Goal: Book appointment/travel/reservation

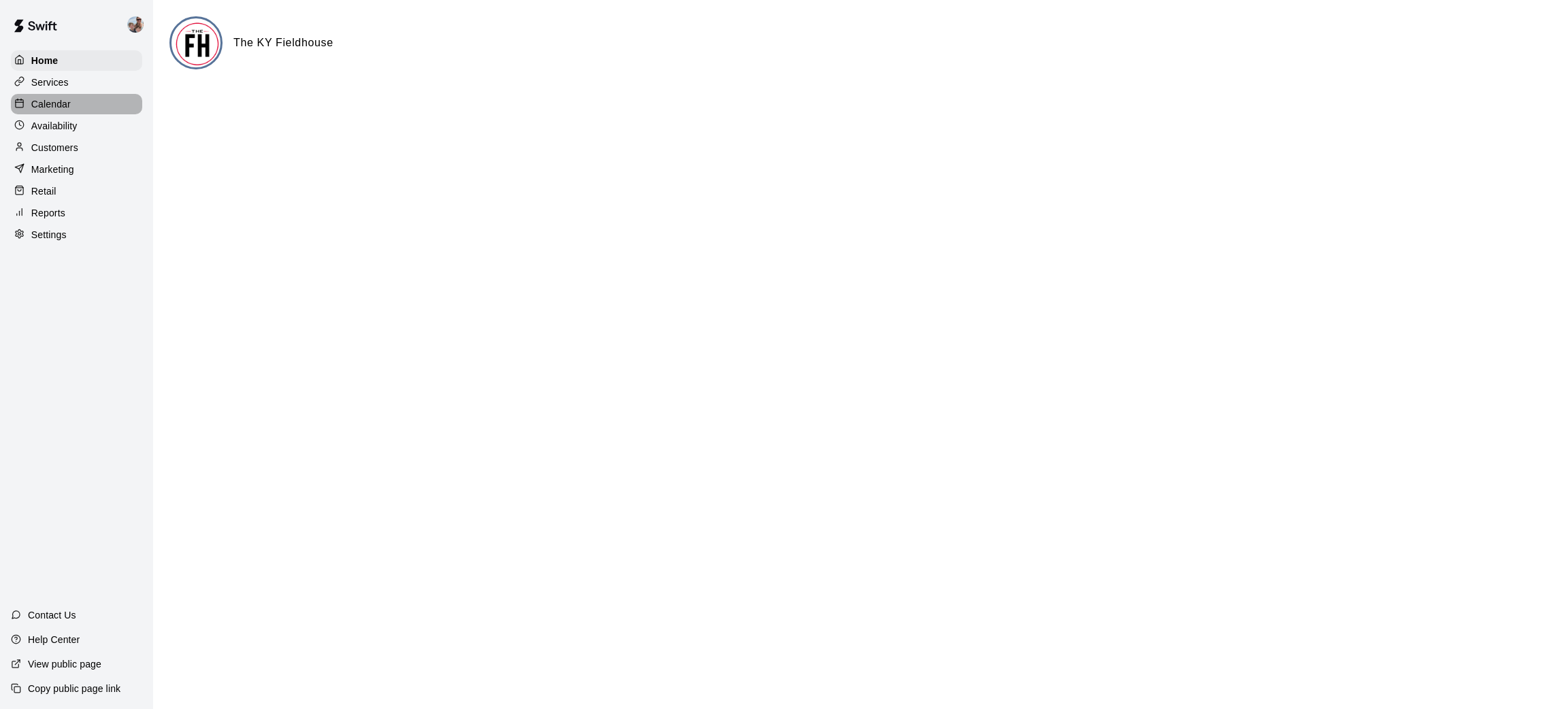
click at [63, 104] on p "Calendar" at bounding box center [51, 103] width 40 height 13
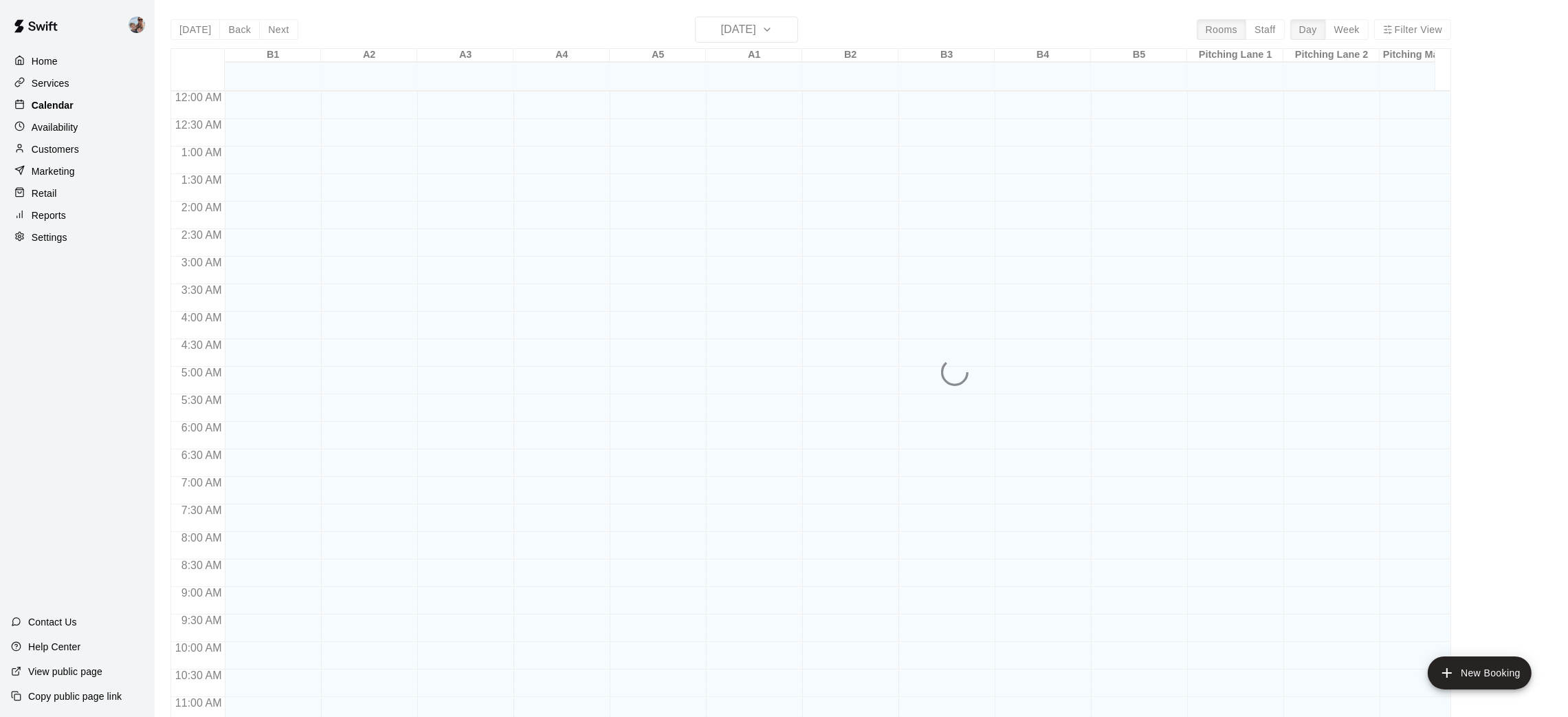
scroll to position [638, 0]
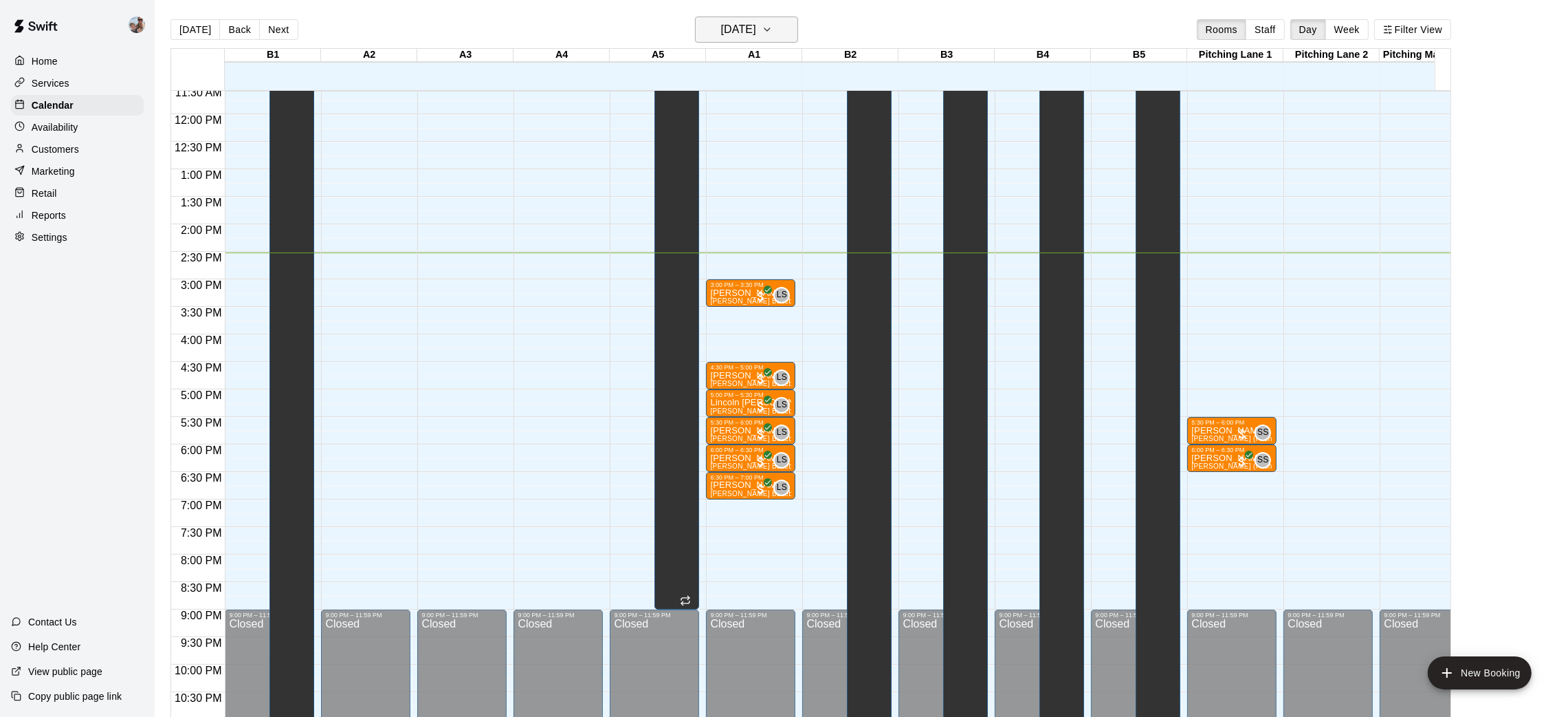
click at [798, 20] on button "[DATE]" at bounding box center [746, 29] width 104 height 26
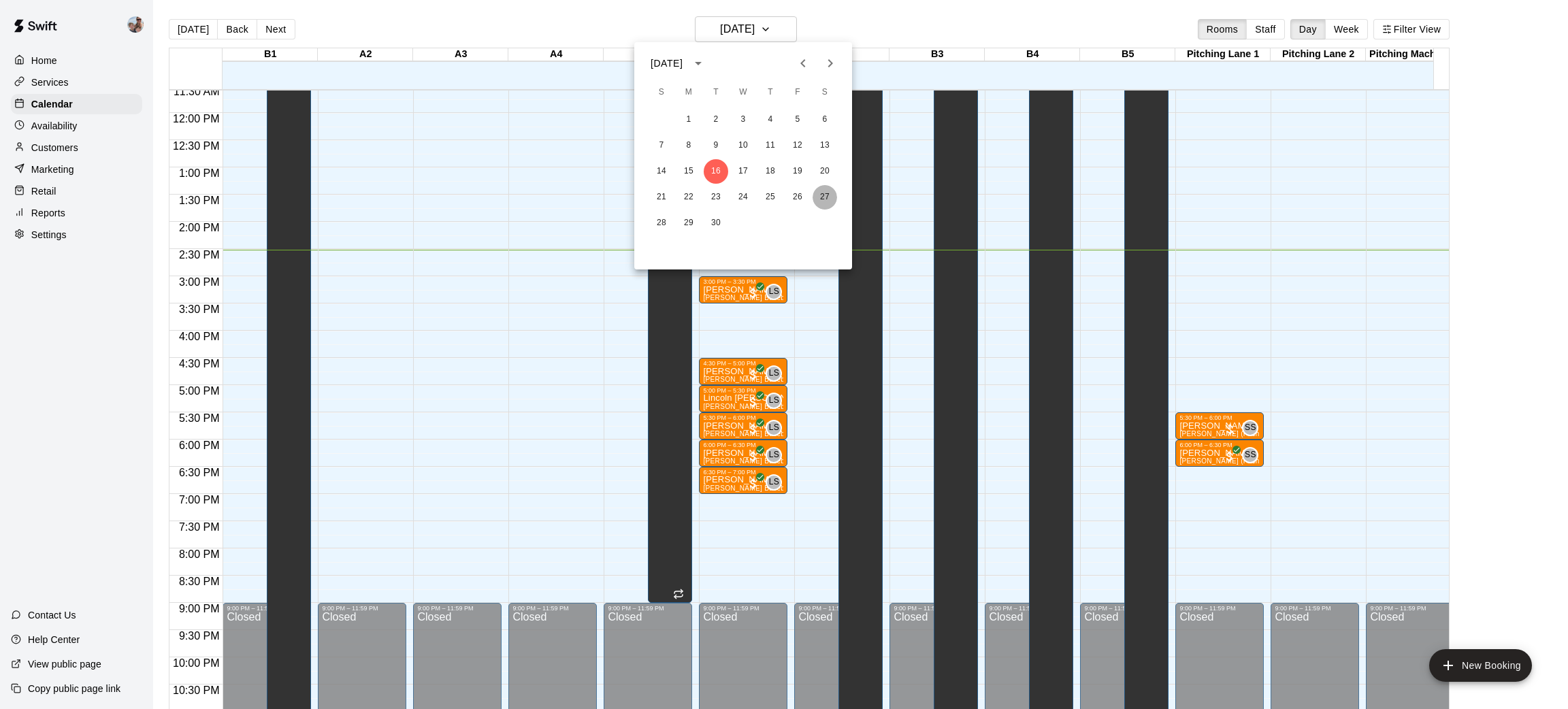
click at [826, 203] on button "27" at bounding box center [825, 197] width 24 height 24
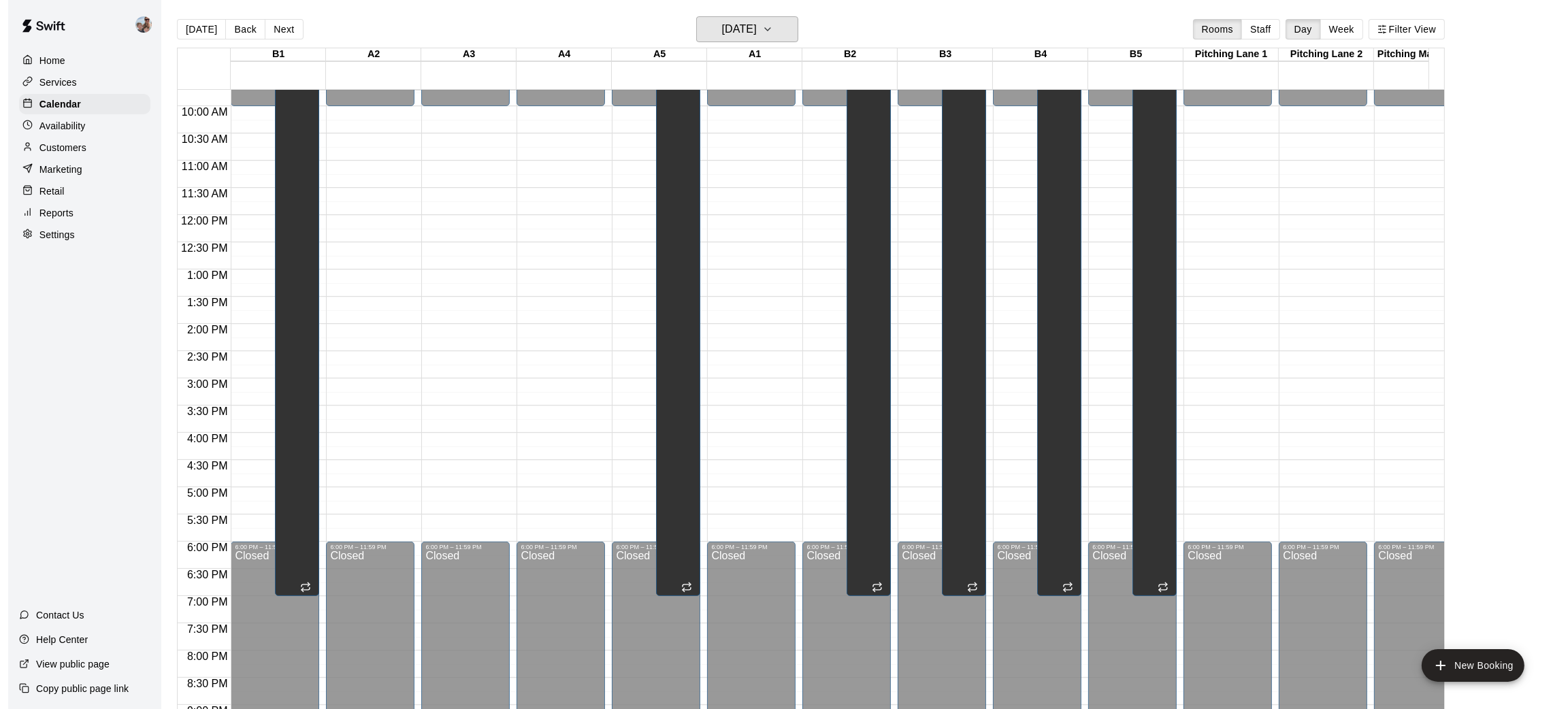
scroll to position [427, 0]
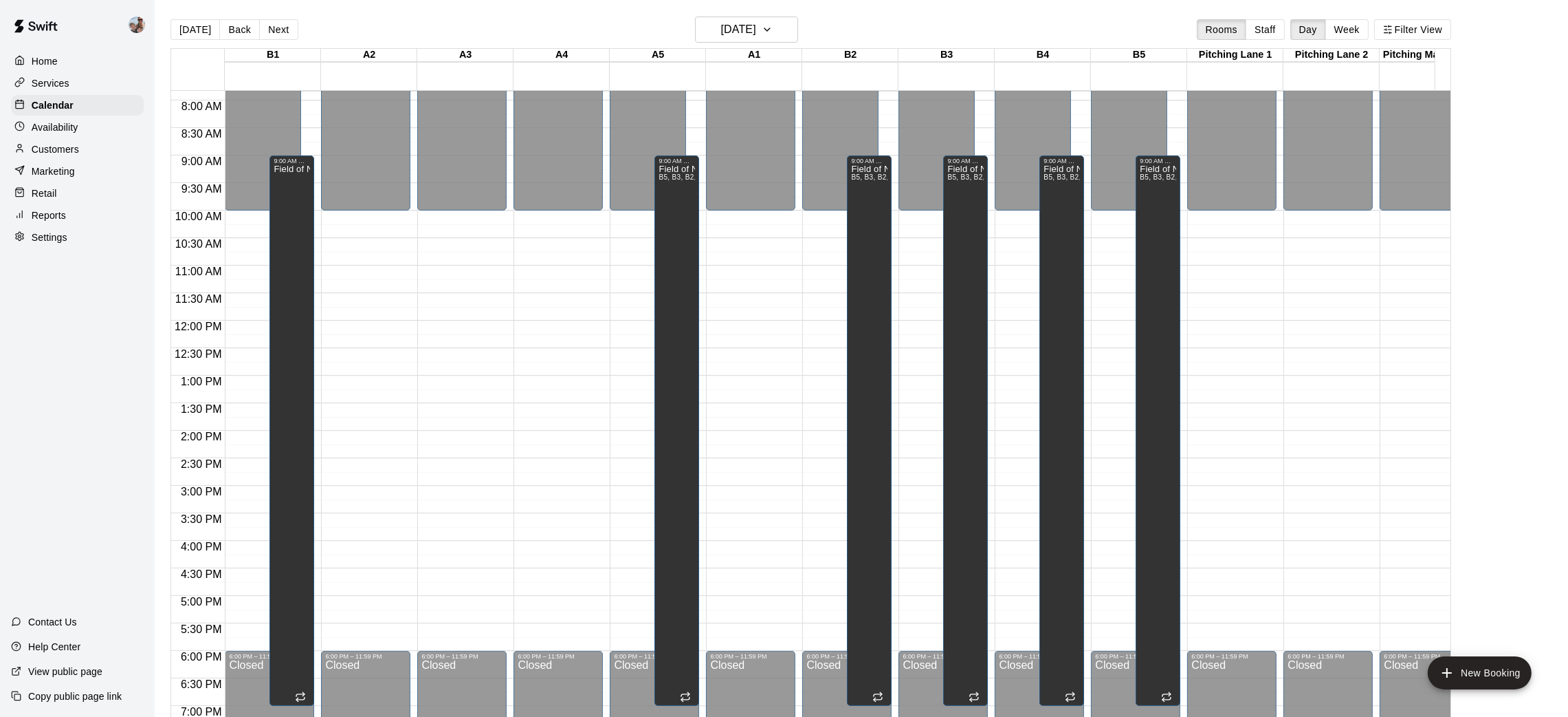
click at [376, 530] on div "12:00 AM – 10:00 AM Closed 6:00 PM – 11:59 PM Closed" at bounding box center [366, 320] width 89 height 1321
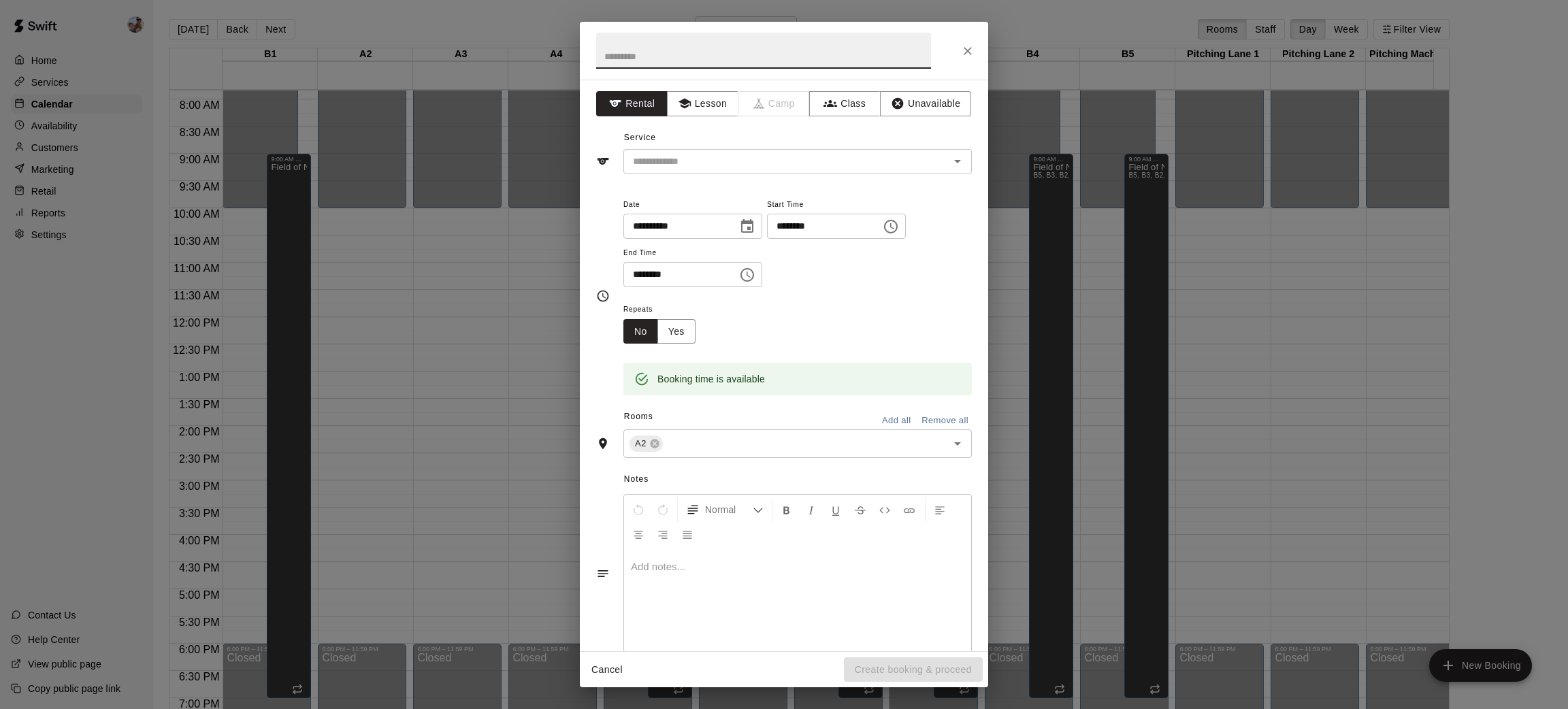
click at [895, 227] on icon "Choose time, selected time is 3:45 PM" at bounding box center [892, 226] width 4 height 7
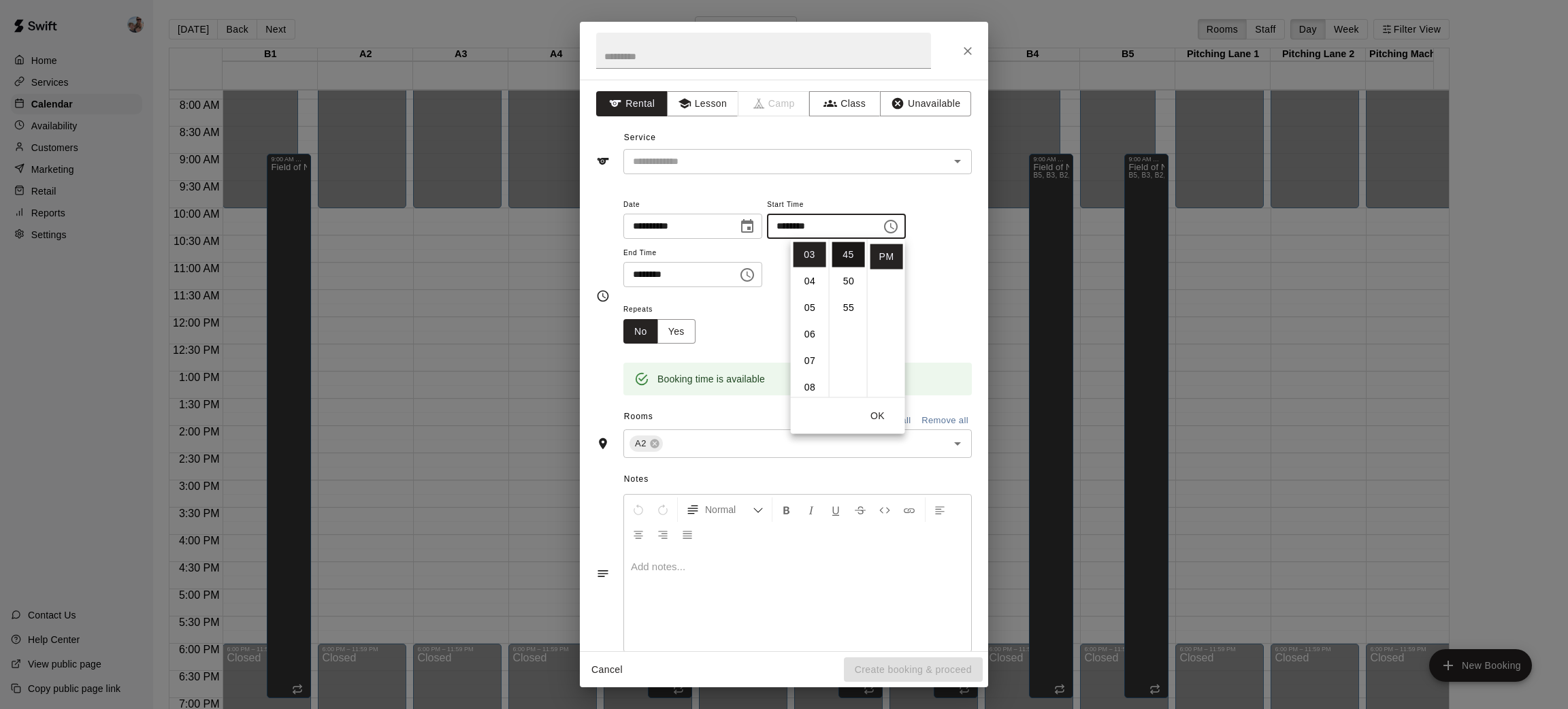
scroll to position [136, 0]
click at [840, 279] on li "30" at bounding box center [848, 276] width 33 height 25
type input "********"
click at [949, 295] on div "**********" at bounding box center [798, 248] width 348 height 105
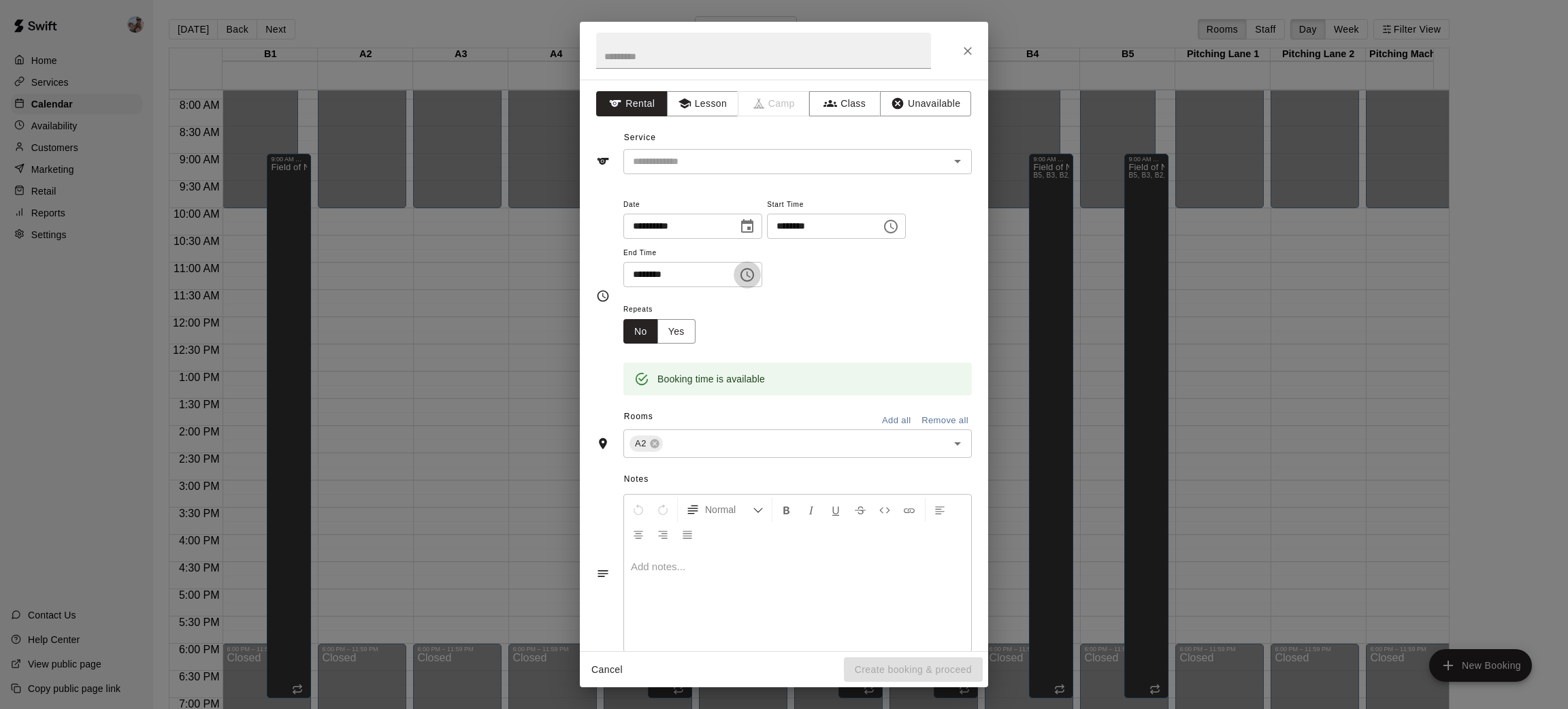
click at [755, 279] on icon "Choose time, selected time is 4:15 PM" at bounding box center [747, 275] width 16 height 16
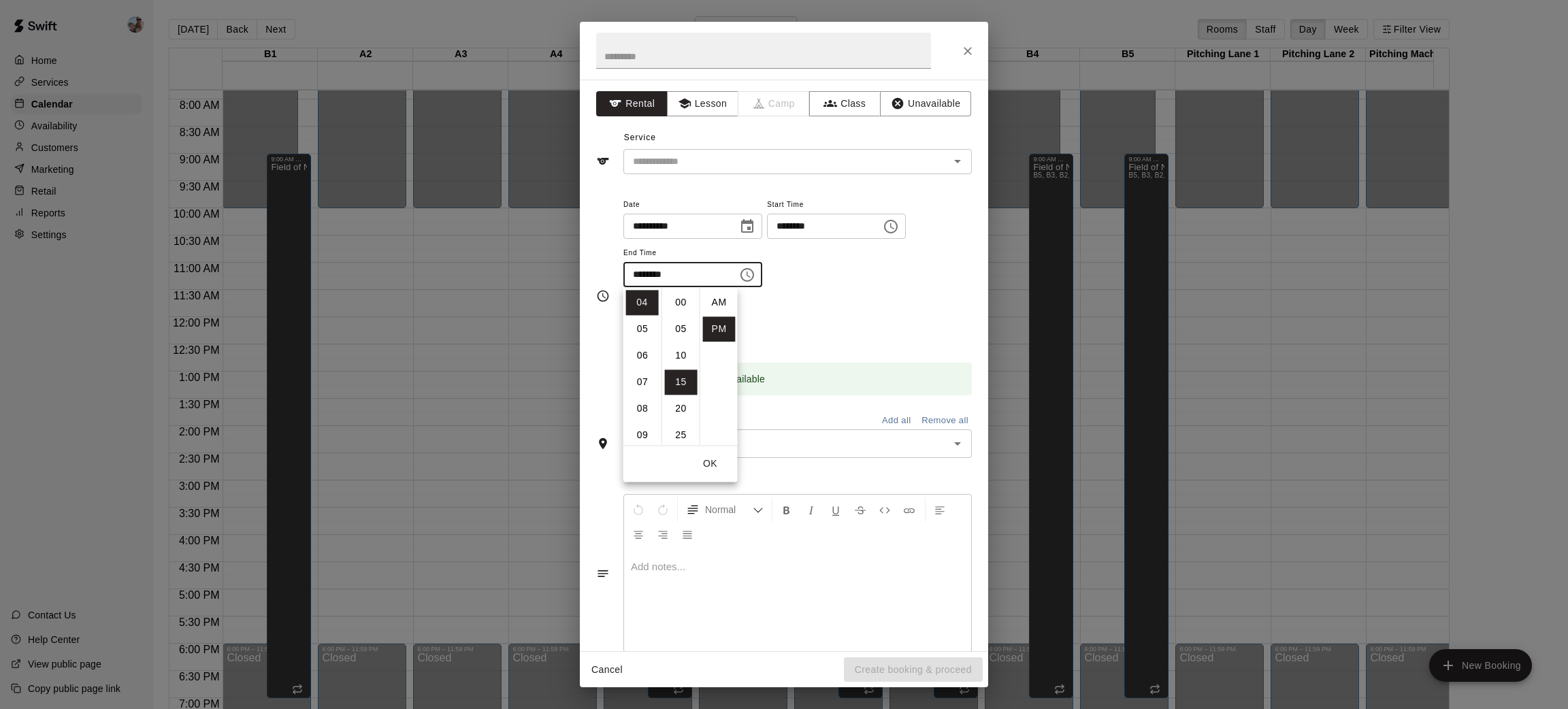
scroll to position [24, 0]
click at [631, 356] on li "06" at bounding box center [642, 355] width 33 height 25
click at [891, 291] on div "**********" at bounding box center [798, 248] width 348 height 105
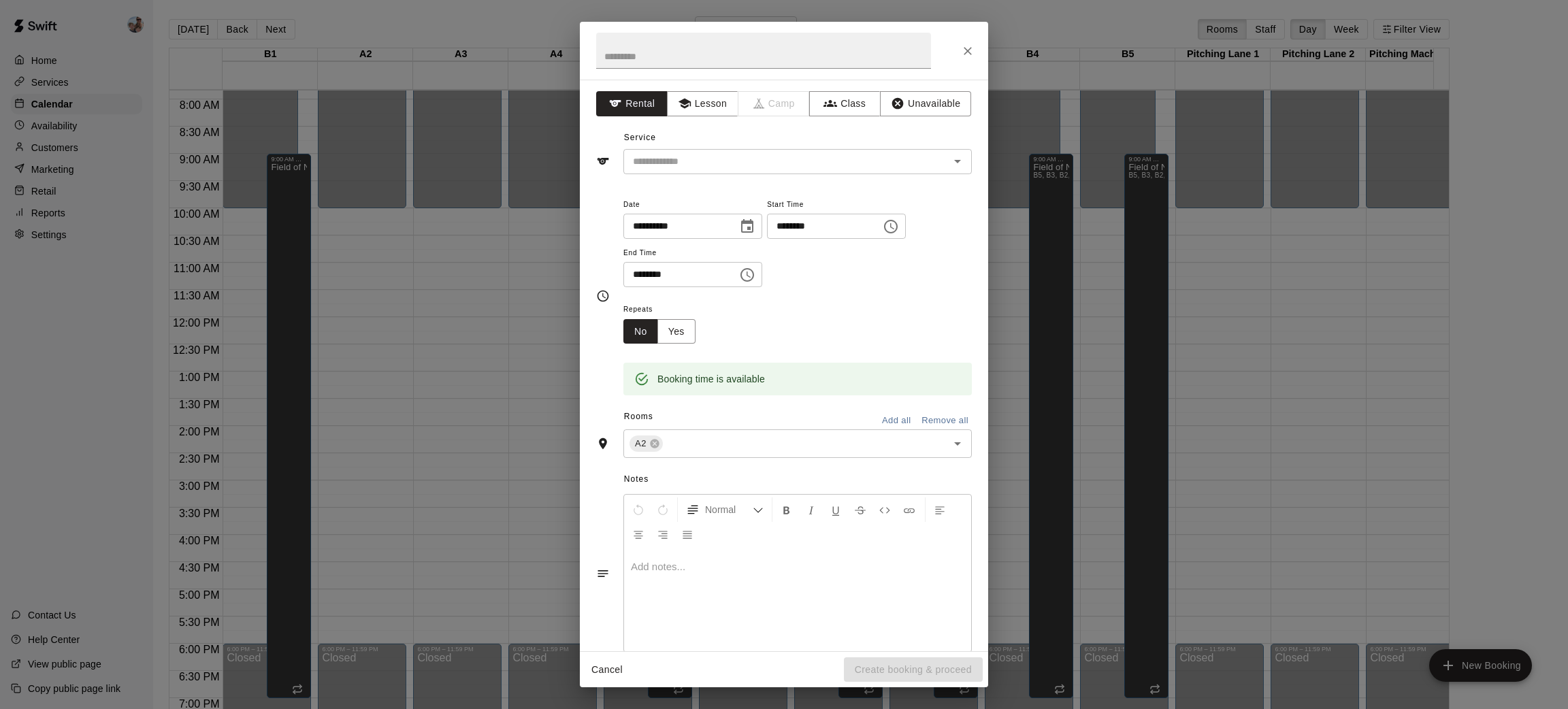
click at [658, 269] on input "********" at bounding box center [675, 275] width 104 height 25
type input "********"
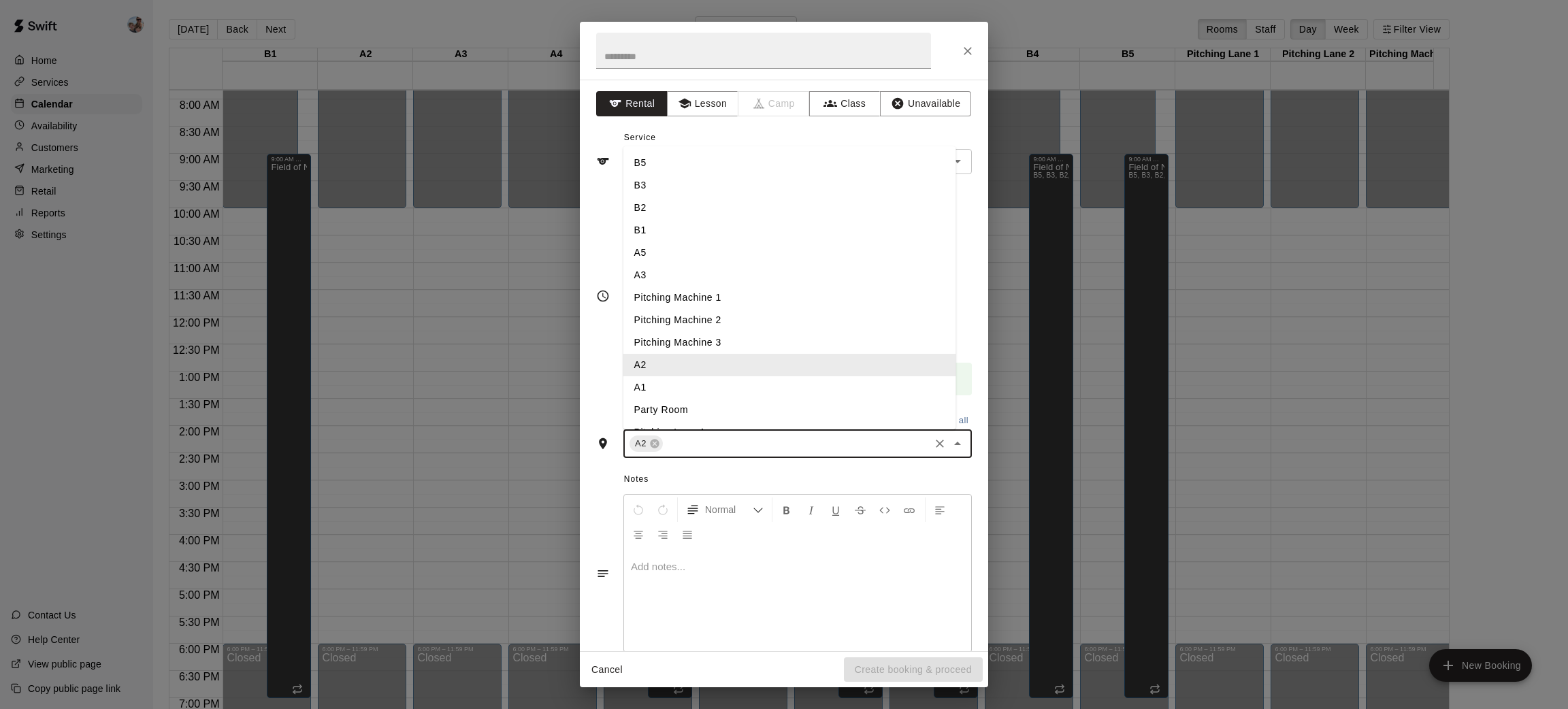
click at [712, 449] on input "text" at bounding box center [796, 444] width 262 height 17
click at [729, 273] on li "A3" at bounding box center [790, 276] width 333 height 23
click at [762, 439] on input "text" at bounding box center [815, 444] width 225 height 17
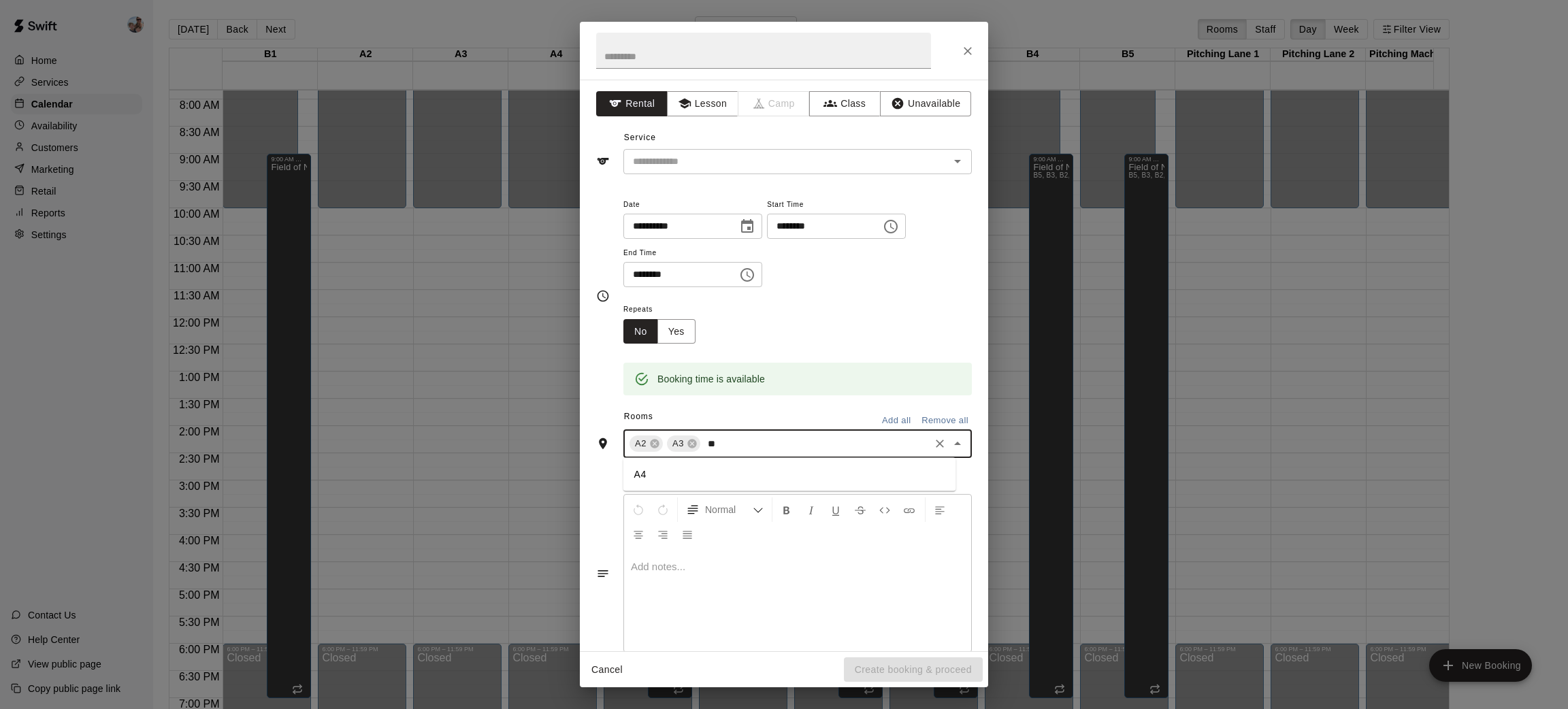
type input "**"
click at [748, 449] on input "text" at bounding box center [815, 444] width 225 height 17
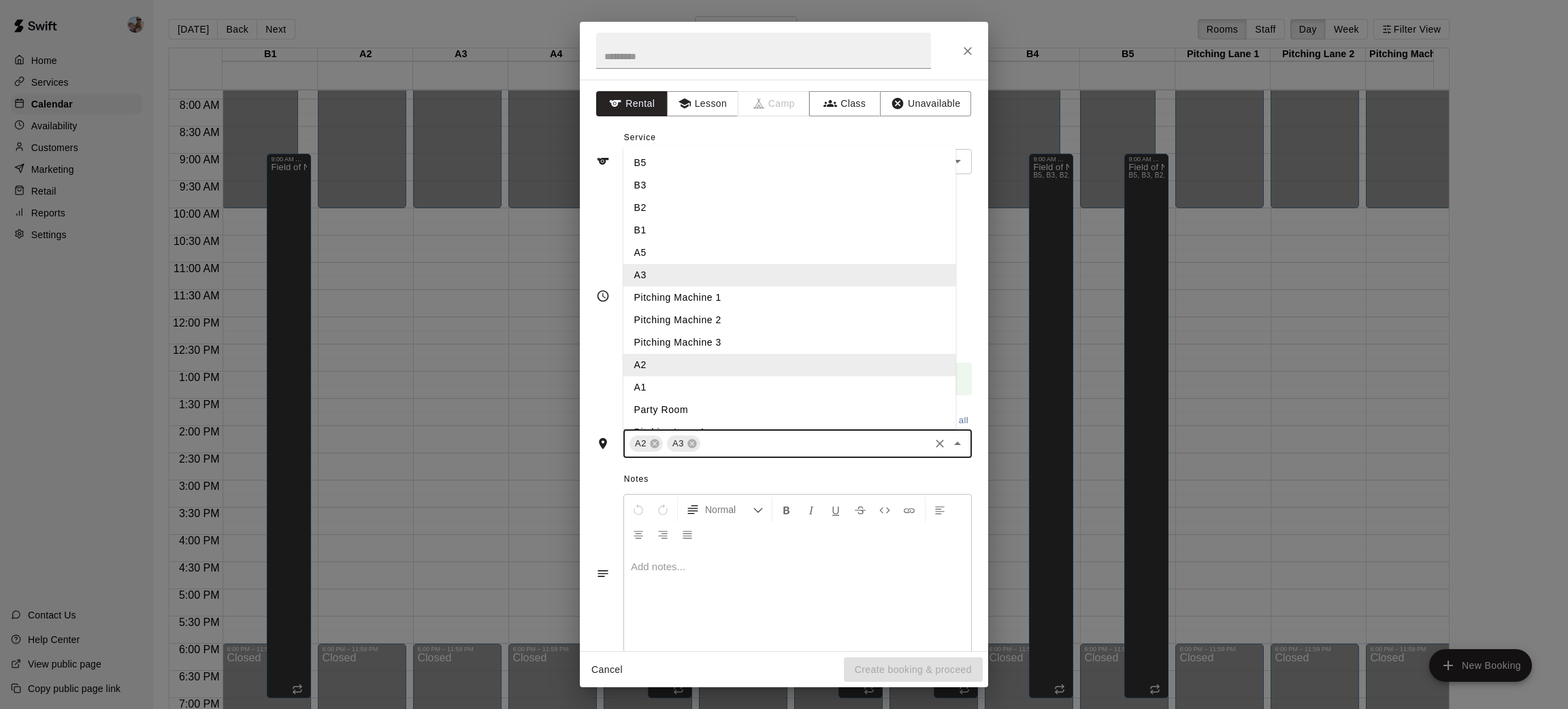
click at [679, 243] on li "A5" at bounding box center [790, 253] width 333 height 23
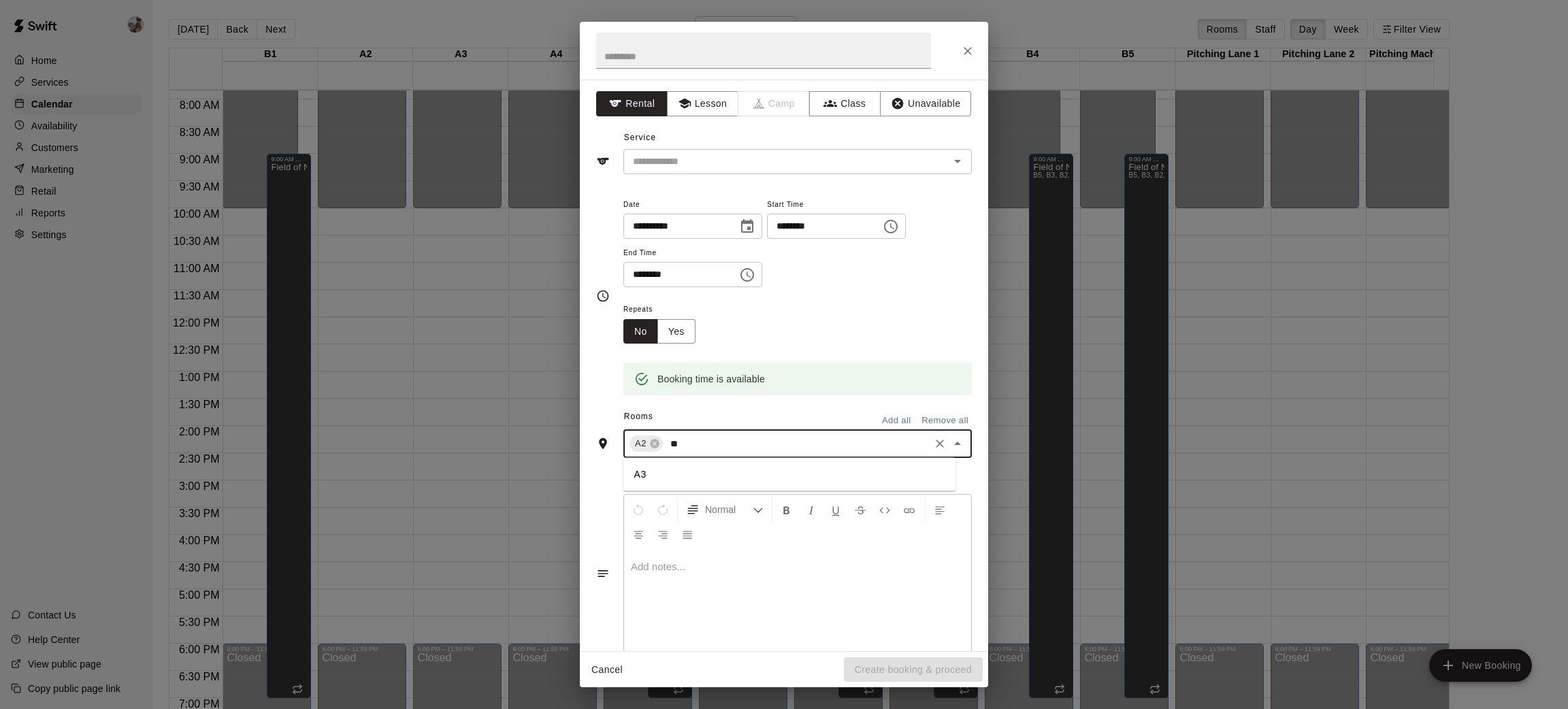
click at [711, 436] on input "**" at bounding box center [796, 444] width 262 height 17
type input "*"
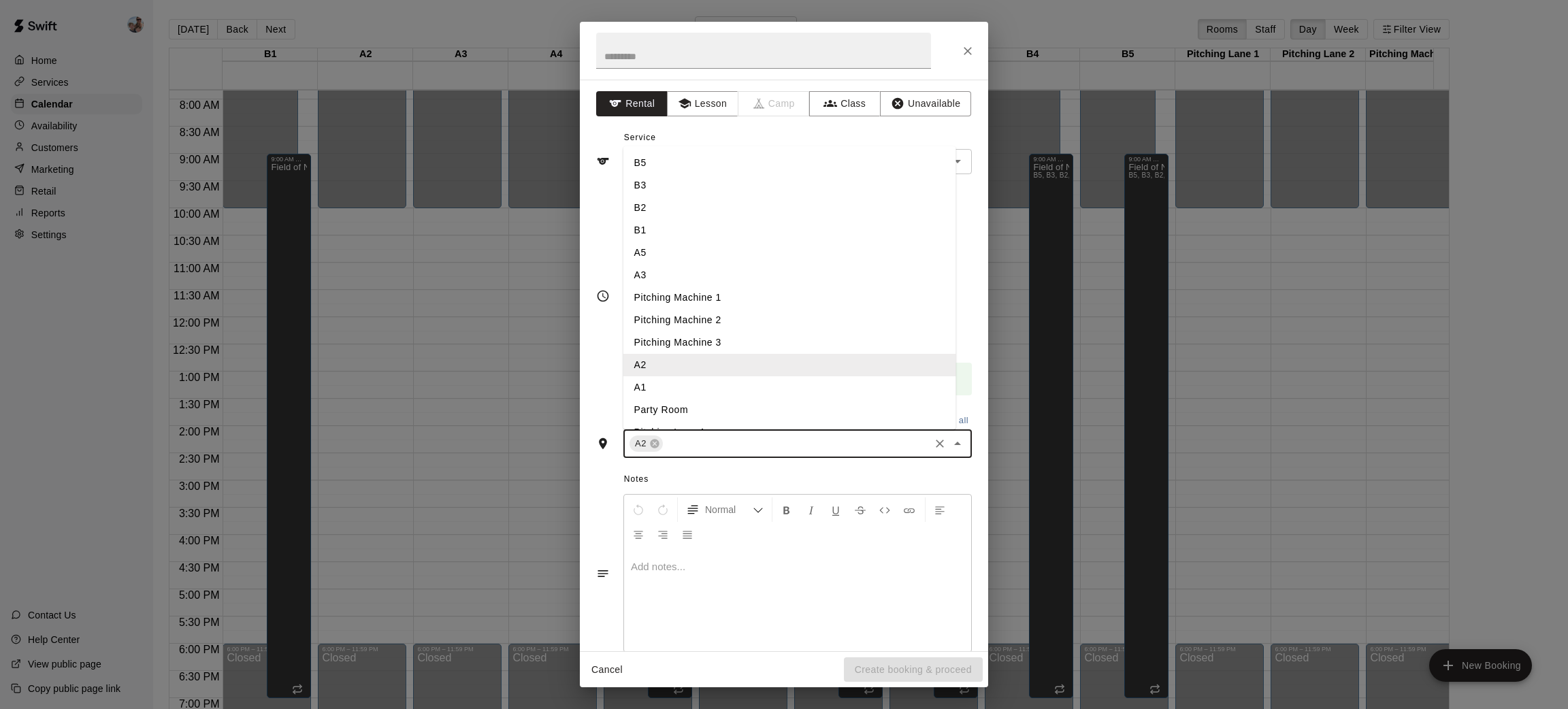
click at [664, 387] on li "A1" at bounding box center [790, 387] width 333 height 23
click at [732, 447] on input "text" at bounding box center [815, 444] width 225 height 17
click at [714, 414] on li "Party Room" at bounding box center [790, 410] width 333 height 23
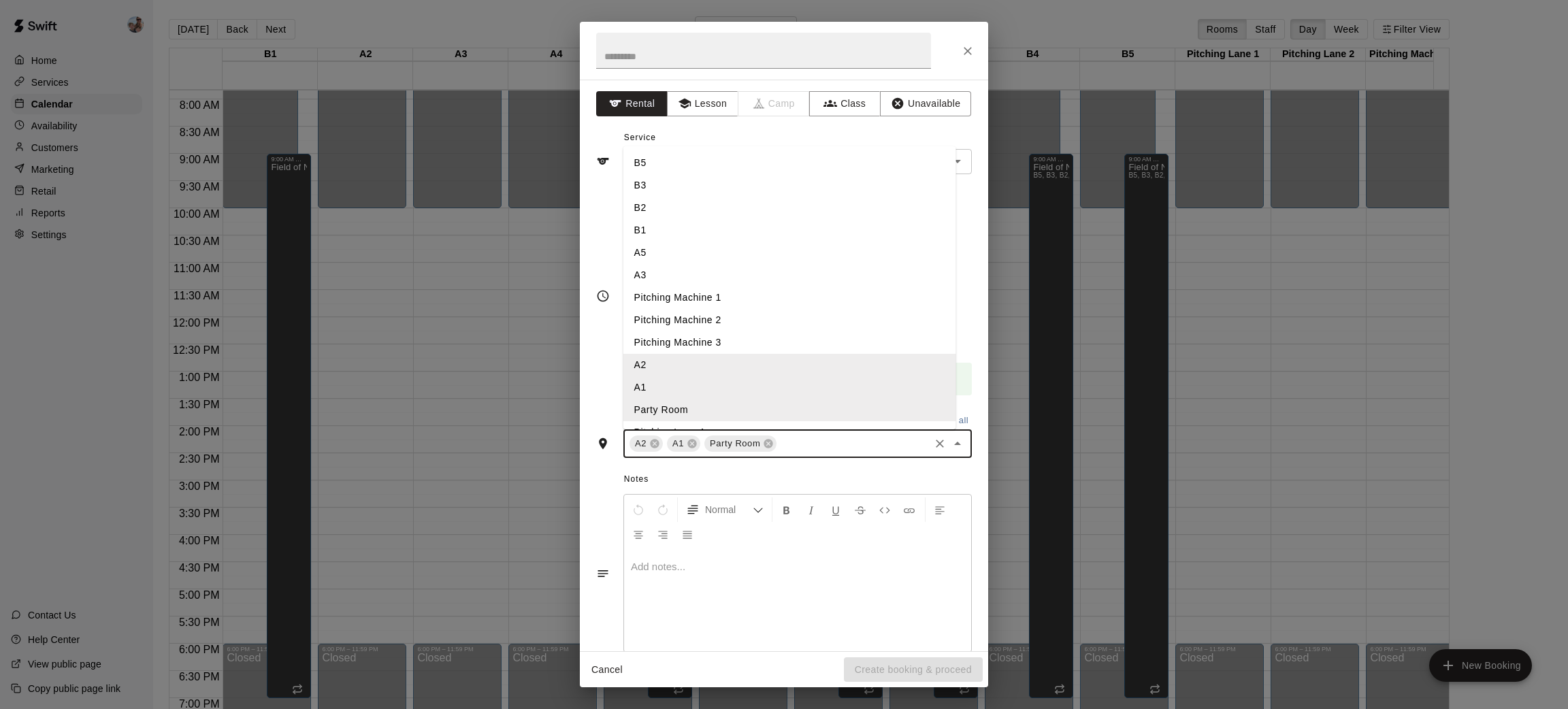
click at [786, 443] on input "text" at bounding box center [853, 444] width 149 height 17
click at [688, 279] on li "A3" at bounding box center [790, 276] width 333 height 23
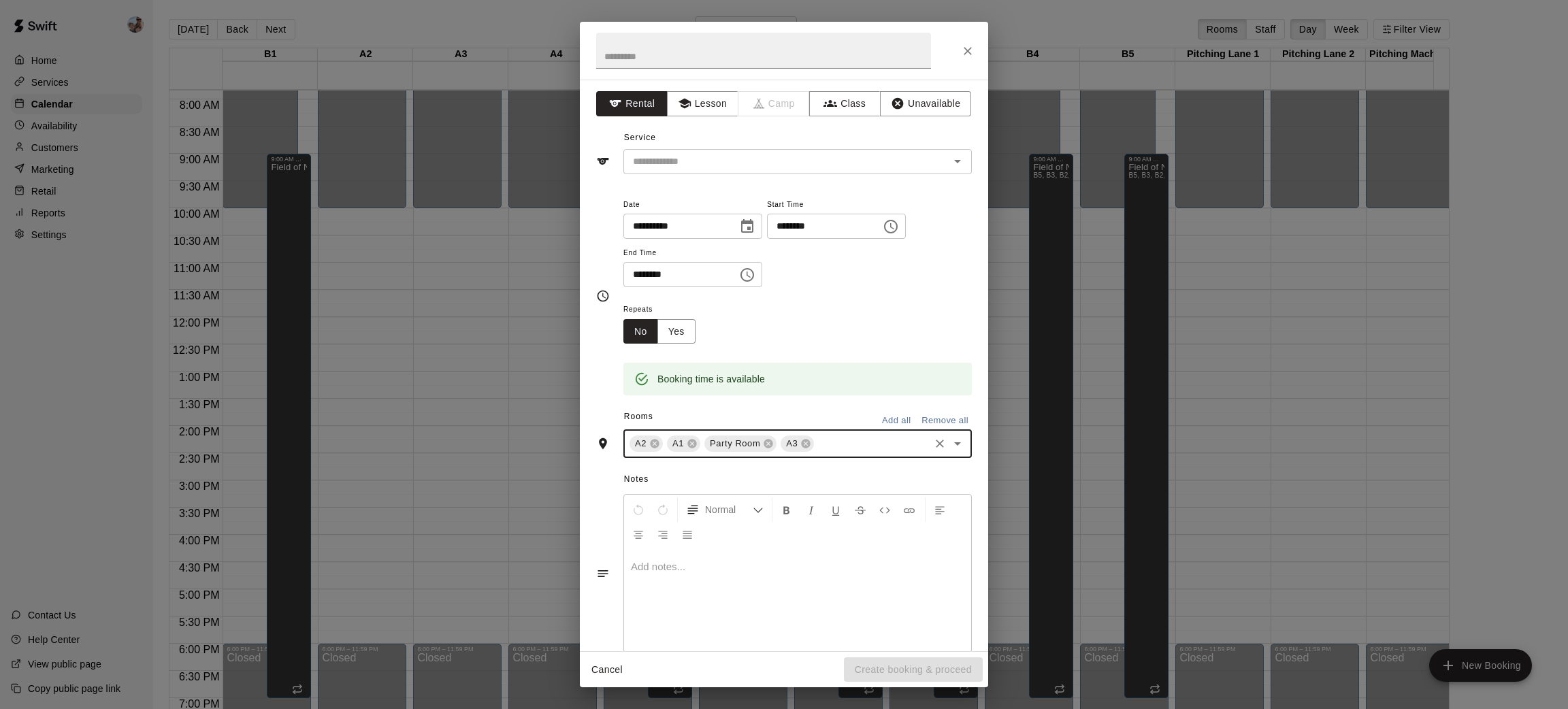
click at [844, 449] on input "text" at bounding box center [871, 444] width 112 height 17
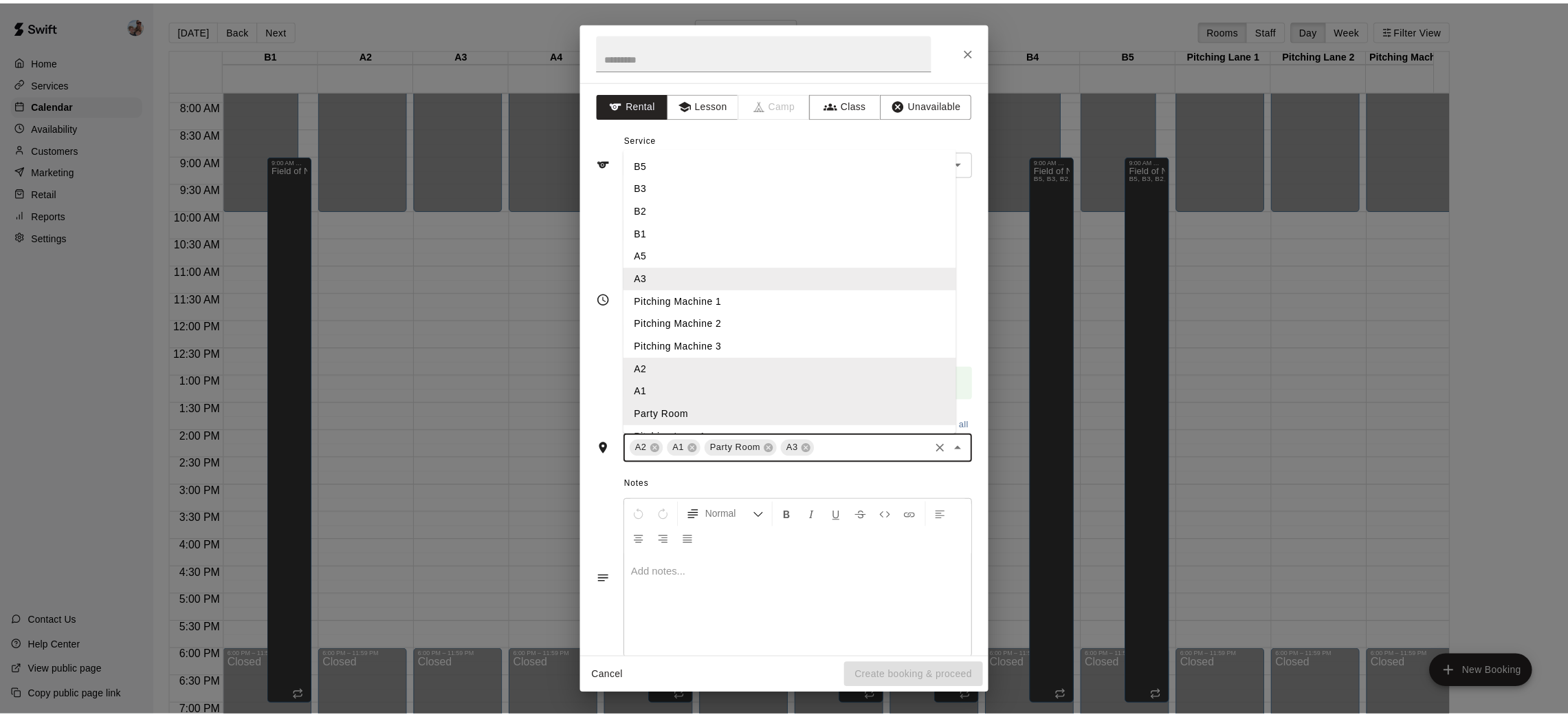
scroll to position [86, 0]
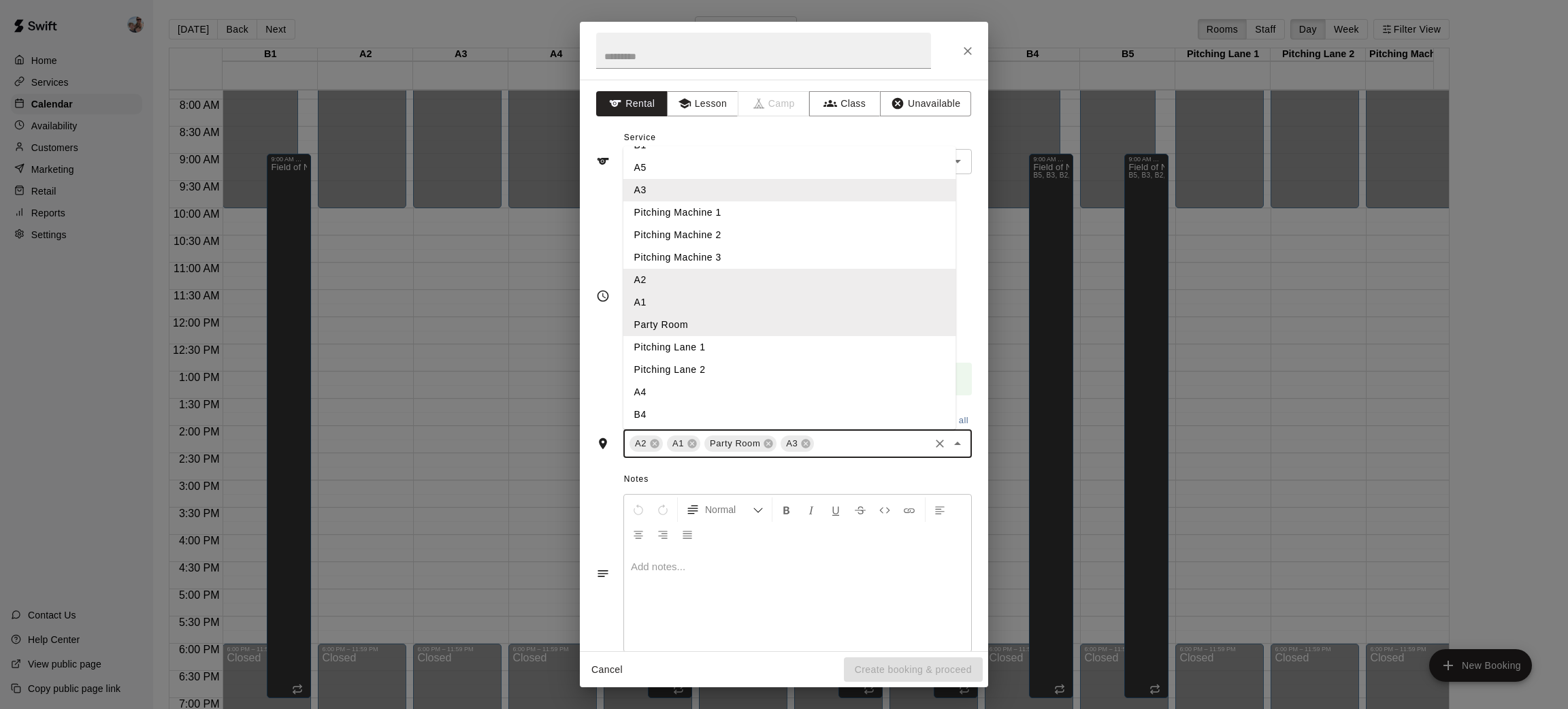
click at [744, 390] on li "A4" at bounding box center [790, 392] width 333 height 23
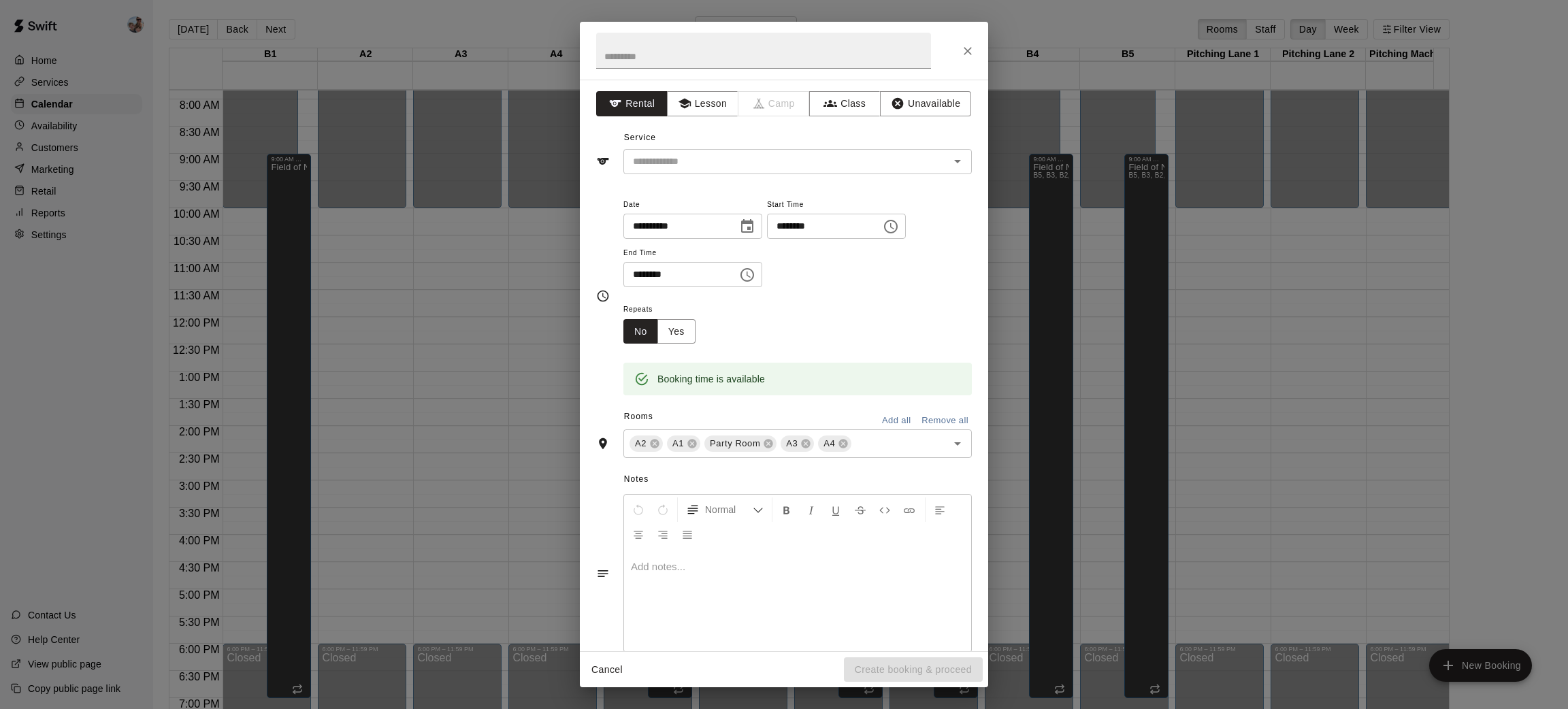
click at [756, 570] on p at bounding box center [798, 566] width 333 height 13
click at [914, 676] on div "Cancel Create booking & proceed" at bounding box center [784, 670] width 408 height 36
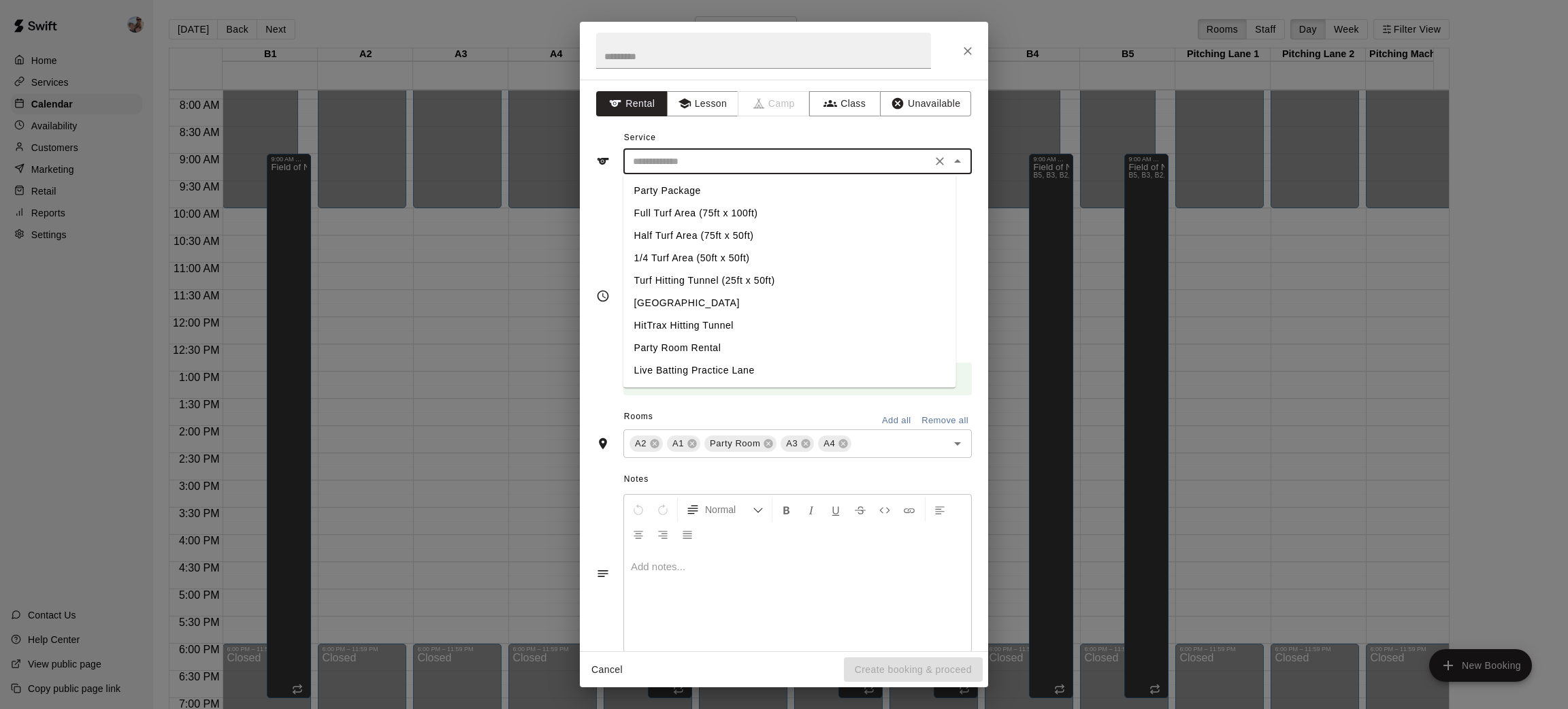
click at [702, 164] on input "text" at bounding box center [777, 162] width 300 height 17
click at [697, 183] on li "Party Package" at bounding box center [790, 191] width 333 height 23
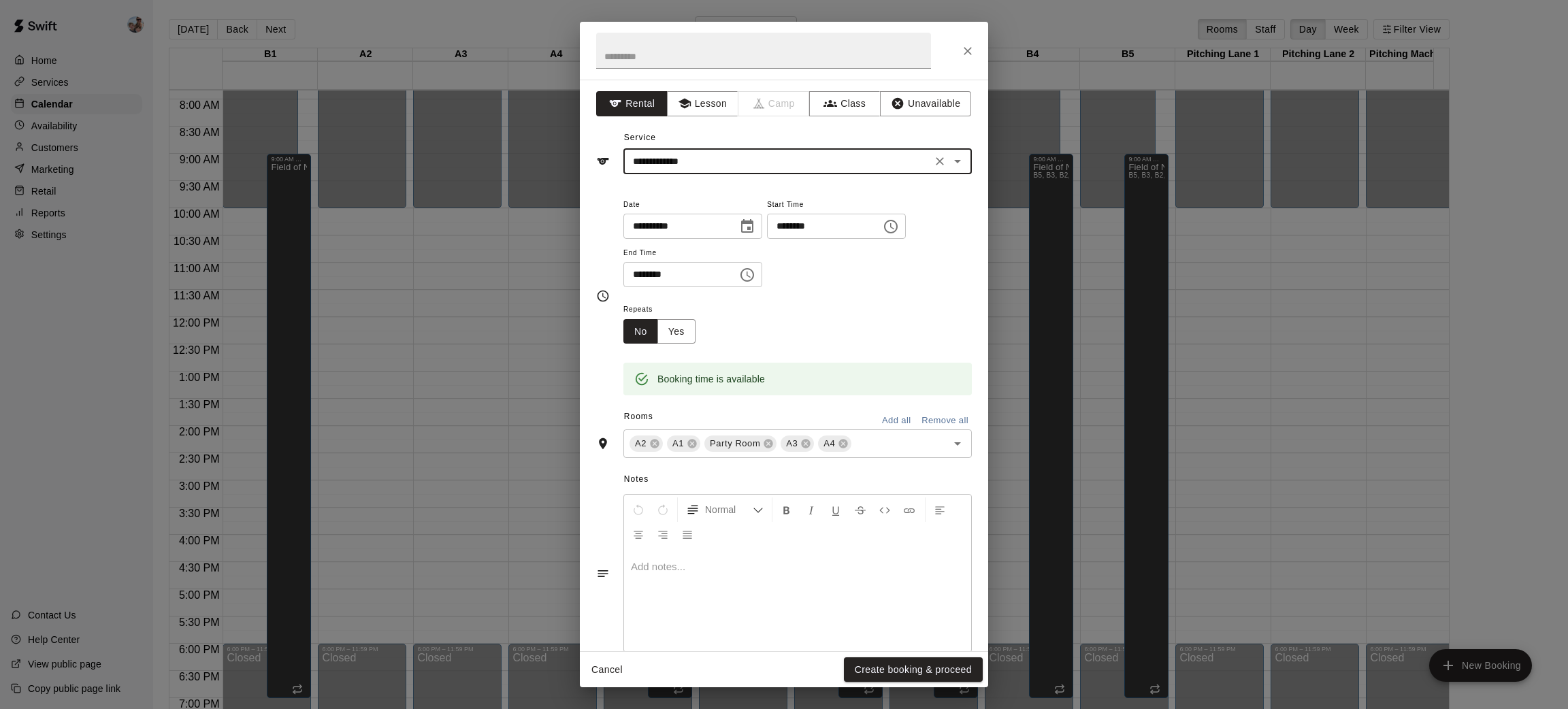
type input "**********"
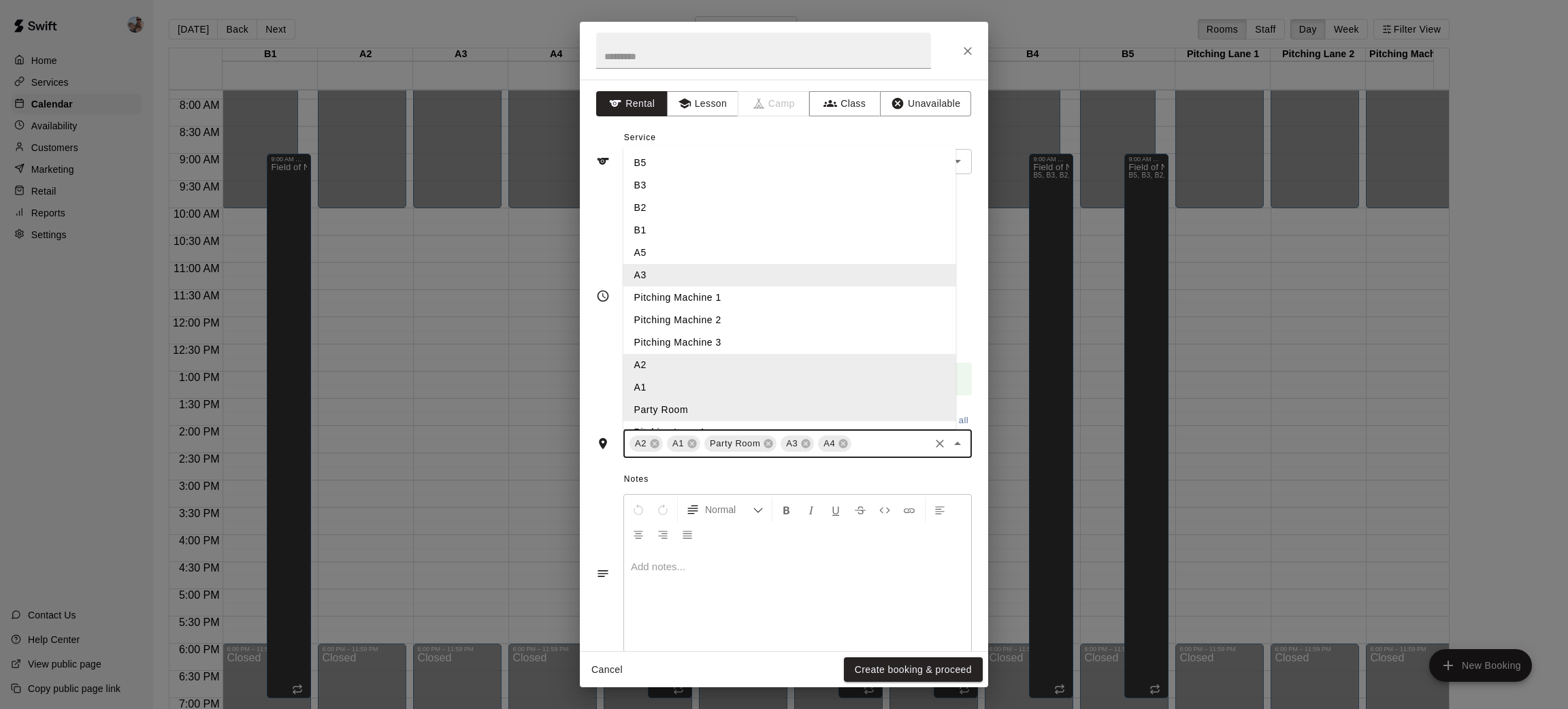
click at [870, 451] on input "text" at bounding box center [890, 444] width 74 height 17
click at [707, 247] on li "A5" at bounding box center [790, 253] width 333 height 23
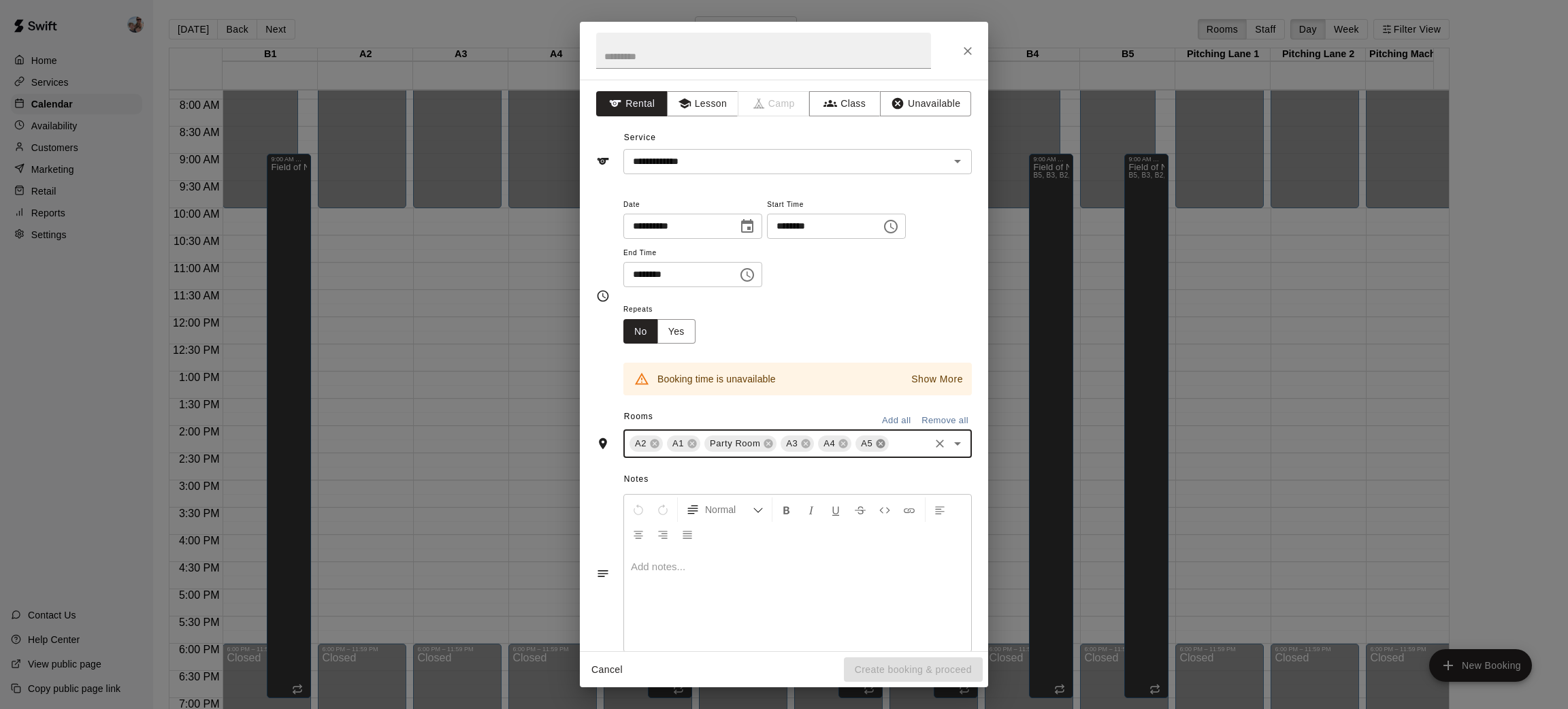
click at [885, 445] on icon at bounding box center [880, 444] width 11 height 11
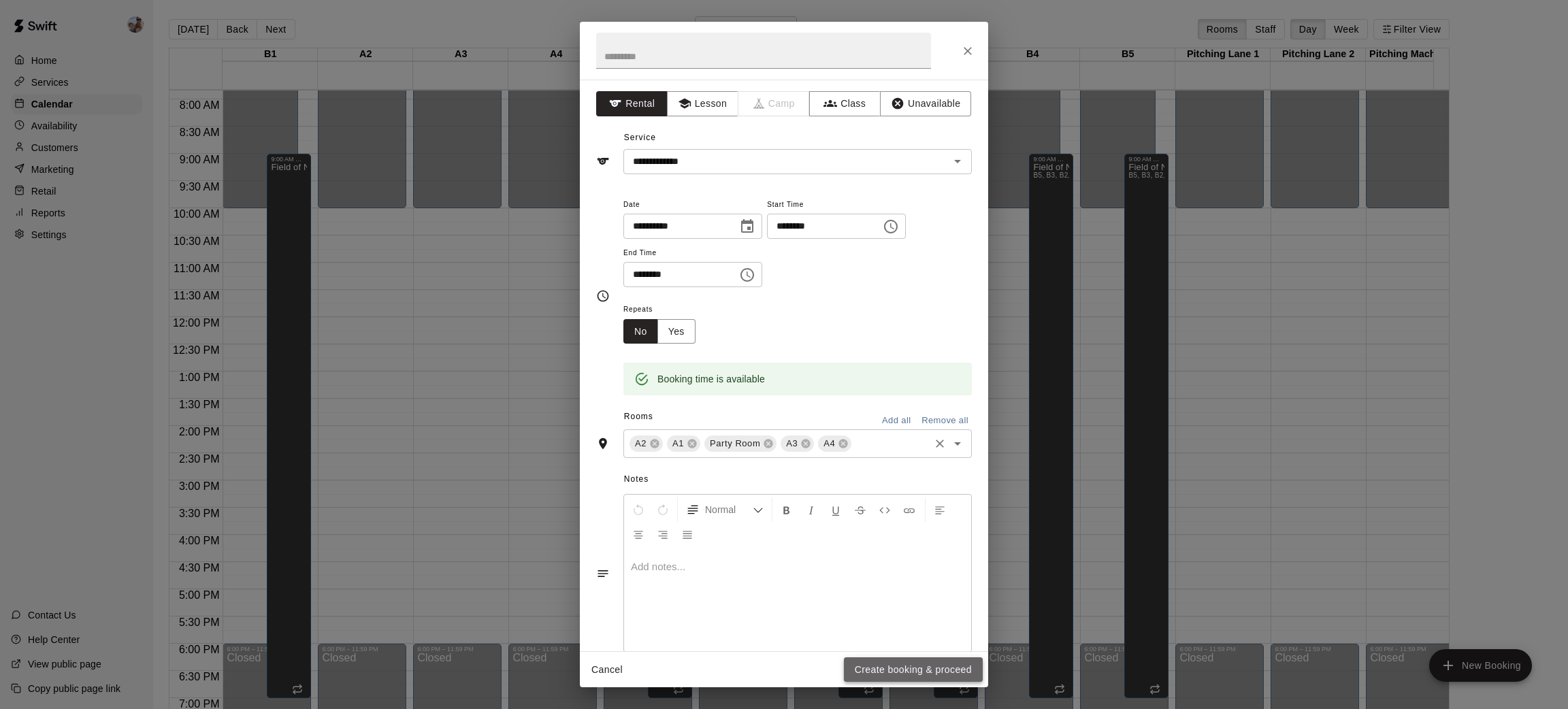
click at [899, 668] on button "Create booking & proceed" at bounding box center [913, 670] width 139 height 25
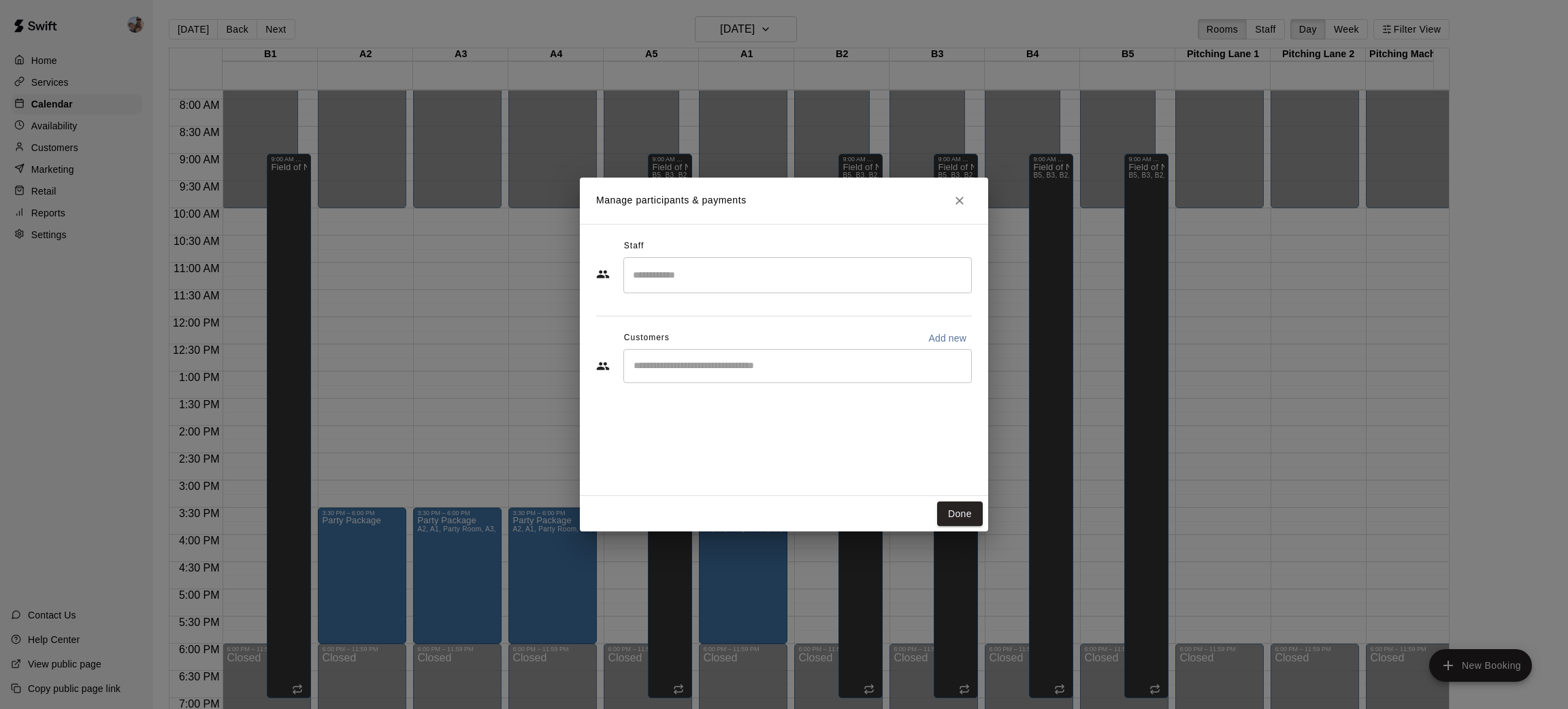
click at [720, 282] on input "Search staff" at bounding box center [797, 275] width 336 height 24
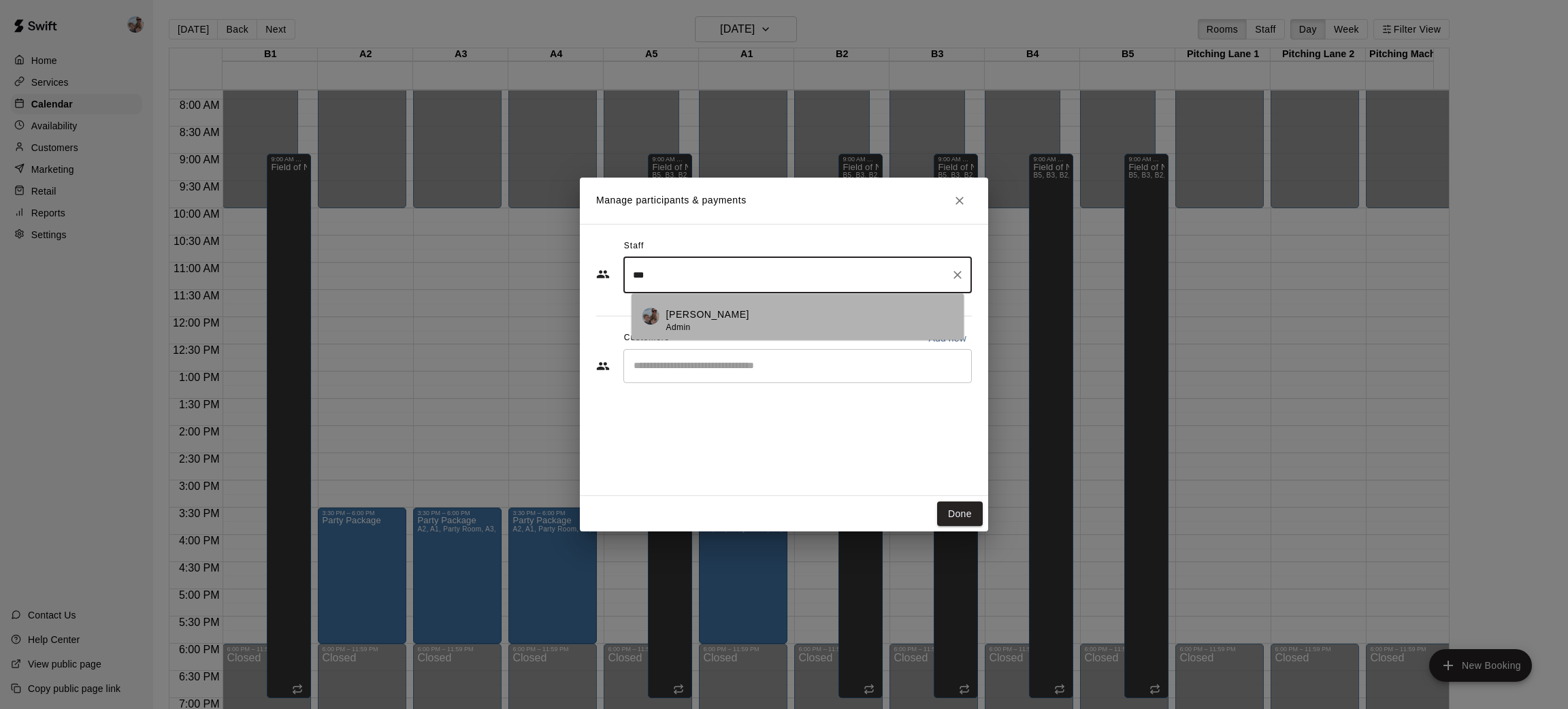
click at [744, 324] on div "Shelley Volpenhein Admin" at bounding box center [707, 321] width 83 height 26
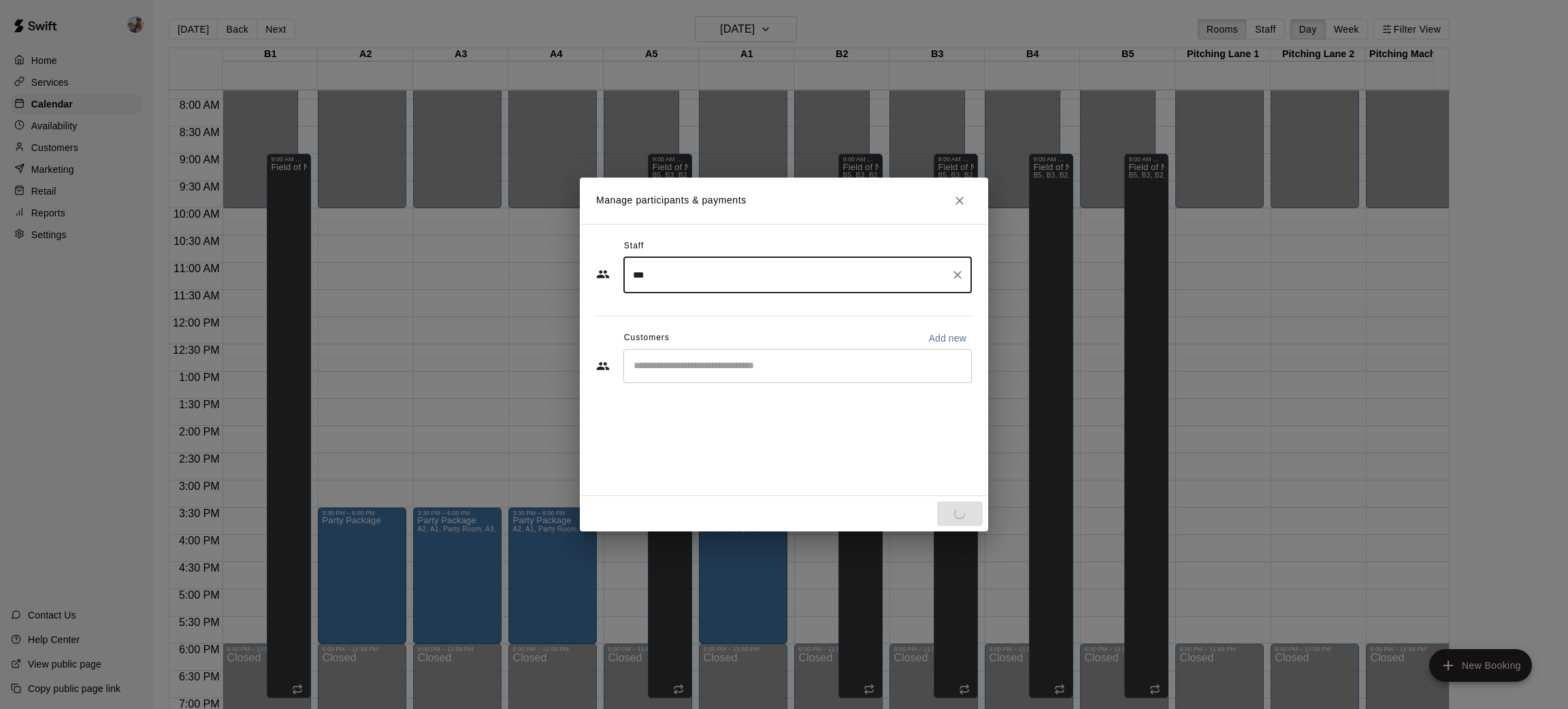
type input "***"
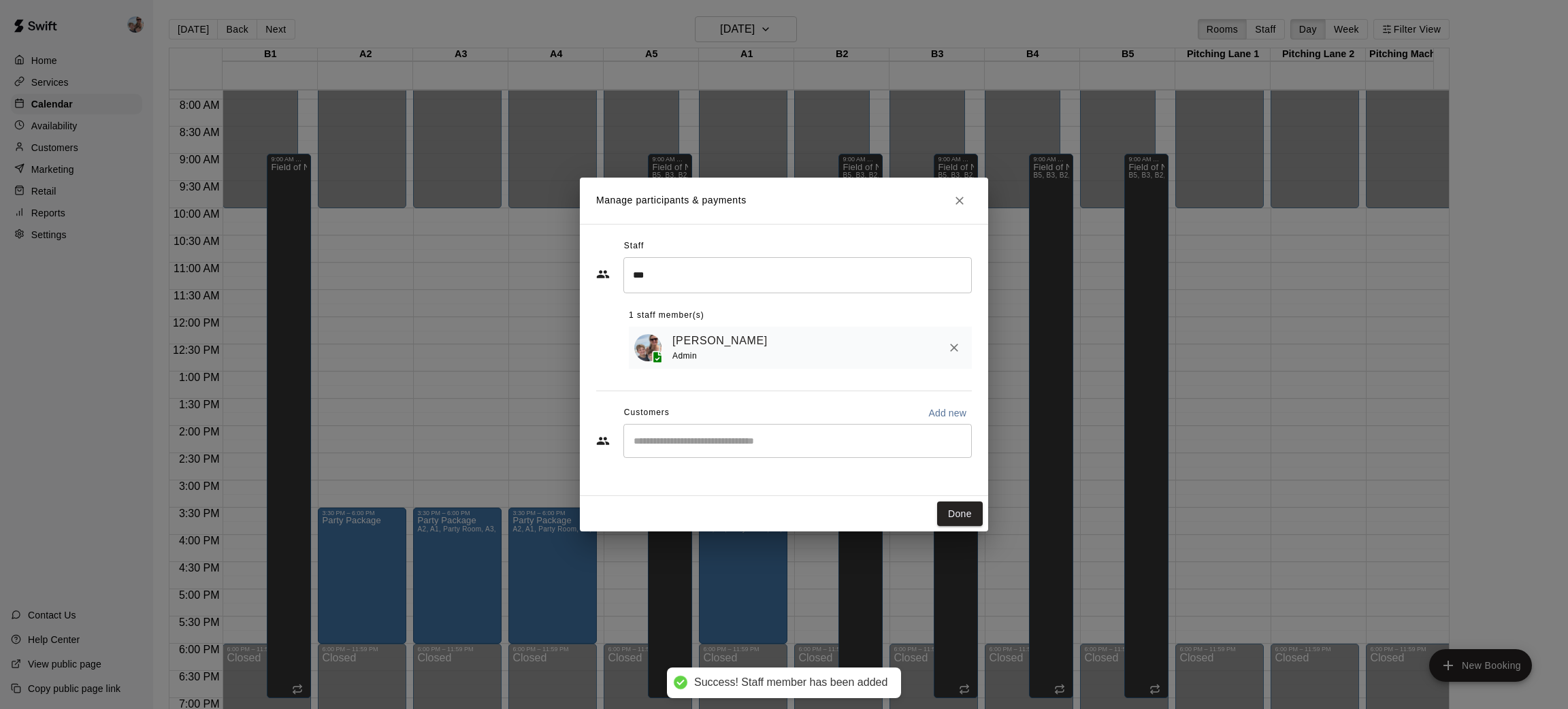
click at [781, 362] on div "Shelley Volpenhein Admin" at bounding box center [819, 348] width 294 height 32
click at [957, 517] on button "Done" at bounding box center [959, 513] width 45 height 25
